Goal: Task Accomplishment & Management: Manage account settings

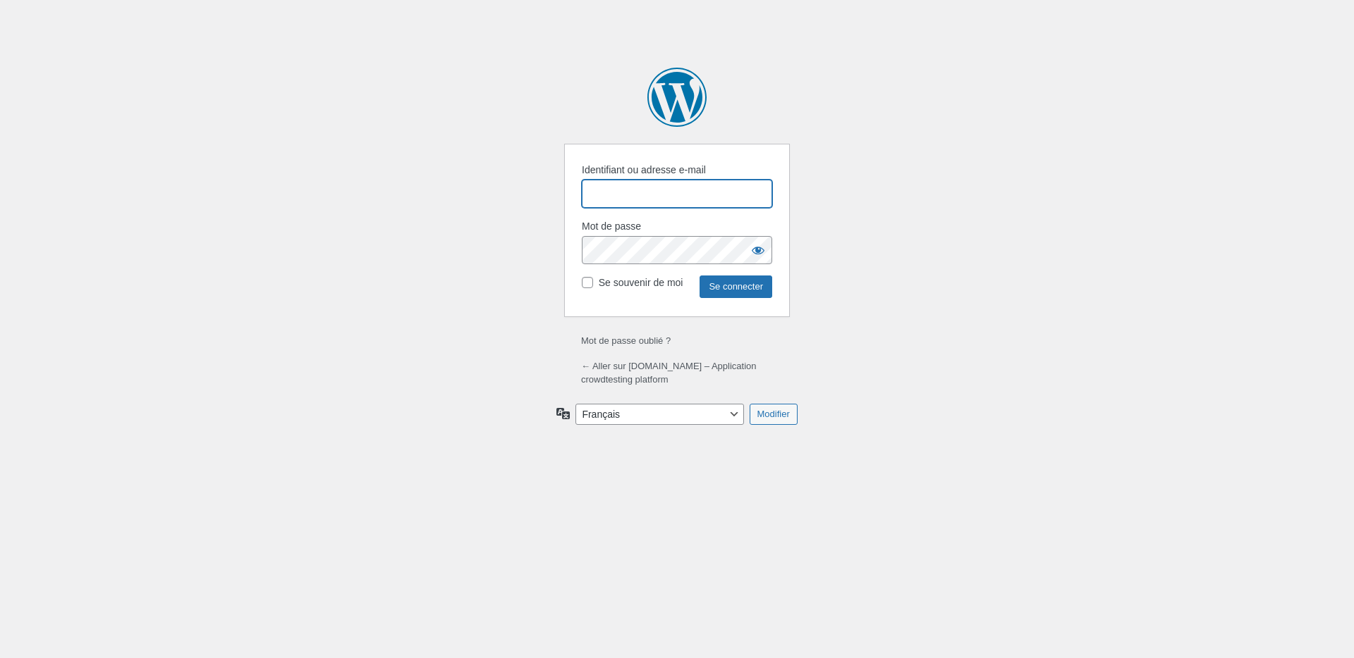
type input "wpauserS2s81cpd"
click at [723, 283] on input "Se connecter" at bounding box center [735, 287] width 73 height 23
type input "wpauserS2s81cpd"
click at [729, 290] on input "Se connecter" at bounding box center [735, 287] width 73 height 23
type input "wpauserS2s81cpd"
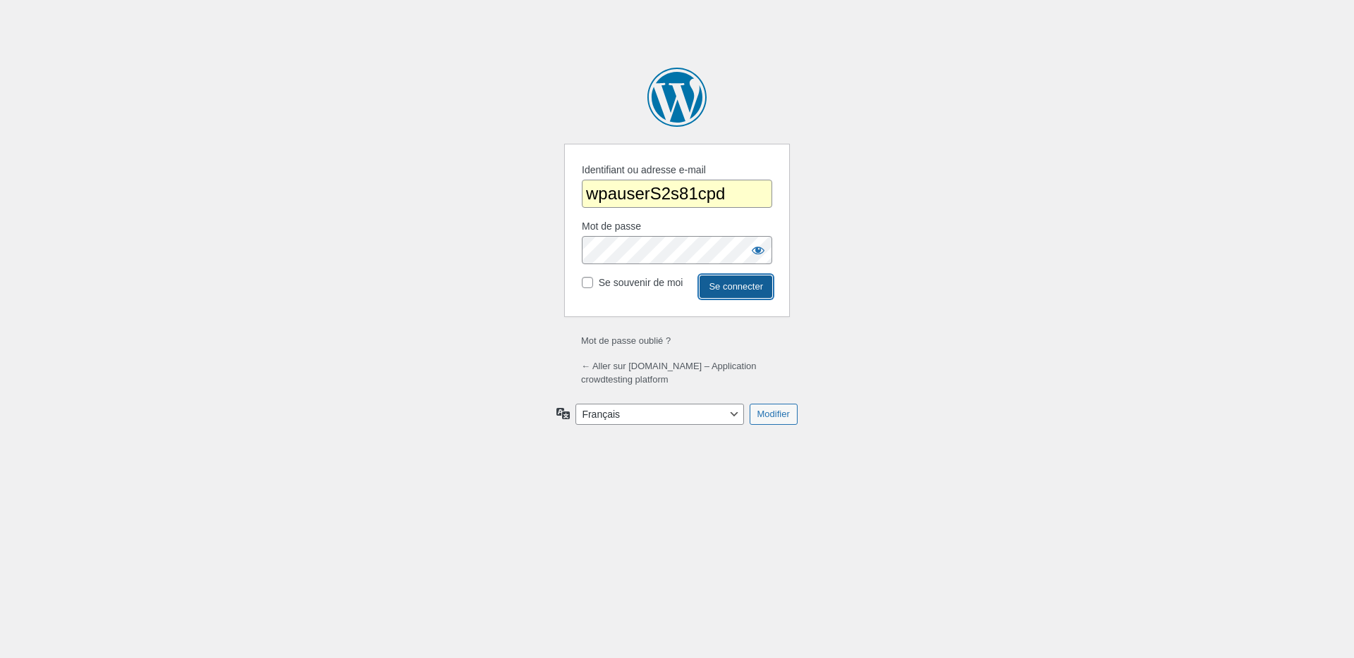
click at [723, 283] on input "Se connecter" at bounding box center [735, 287] width 73 height 23
click at [717, 183] on input "Identifiant ou adresse e-mail" at bounding box center [677, 194] width 190 height 28
click at [702, 184] on input "Identifiant ou adresse e-mail" at bounding box center [677, 194] width 190 height 28
type input "wpauserS2s81cpd"
click at [723, 289] on input "Se connecter" at bounding box center [735, 287] width 73 height 23
